Goal: Navigation & Orientation: Go to known website

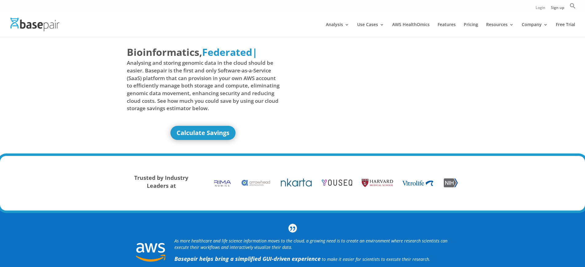
click at [540, 9] on link "Login" at bounding box center [540, 9] width 10 height 6
click at [557, 9] on link "Sign up" at bounding box center [557, 9] width 13 height 6
click at [540, 9] on link "Login" at bounding box center [540, 9] width 10 height 6
